Goal: Find specific page/section: Find specific page/section

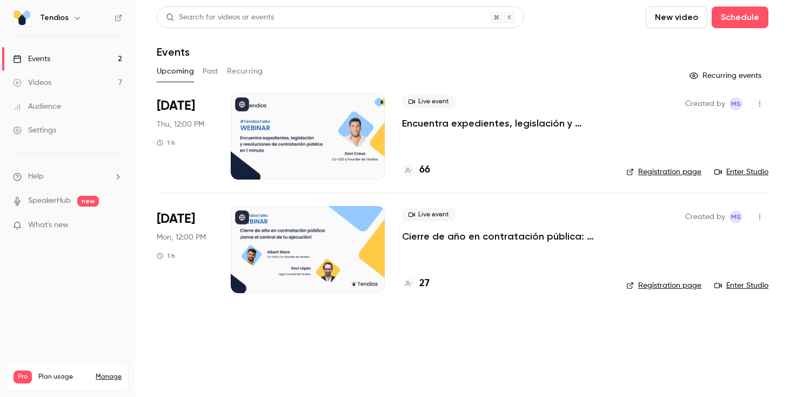
click at [747, 171] on link "Enter Studio" at bounding box center [742, 172] width 54 height 11
click at [738, 170] on link "Enter Studio" at bounding box center [742, 172] width 54 height 11
click at [403, 235] on p "Cierre de año en contratación pública: ¡toma el control de tu ejecución!" at bounding box center [505, 236] width 207 height 13
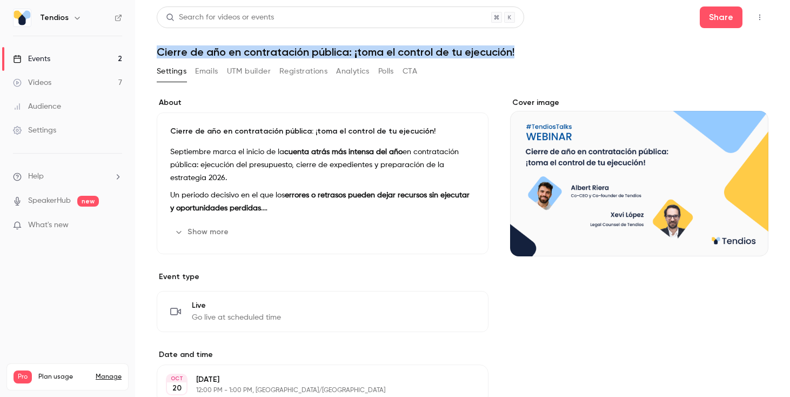
drag, startPoint x: 528, startPoint y: 50, endPoint x: 155, endPoint y: 54, distance: 373.0
click at [155, 54] on main "Search for videos or events Share Cierre de año en contratación pública: ¡toma …" at bounding box center [462, 198] width 655 height 397
copy h1 "Cierre de año en contratación pública: ¡toma el control de tu ejecución!"
